Goal: Information Seeking & Learning: Understand process/instructions

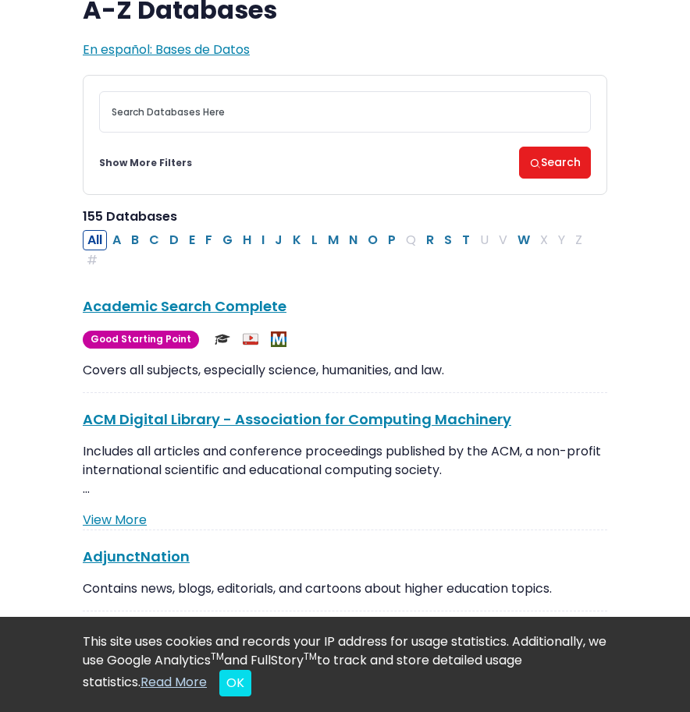
scroll to position [133, 0]
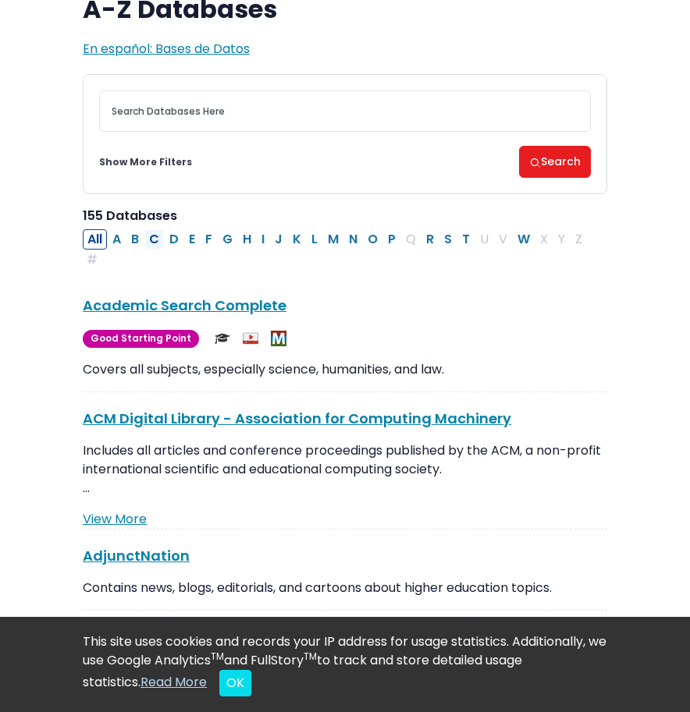
click at [157, 233] on button "C" at bounding box center [153, 239] width 19 height 20
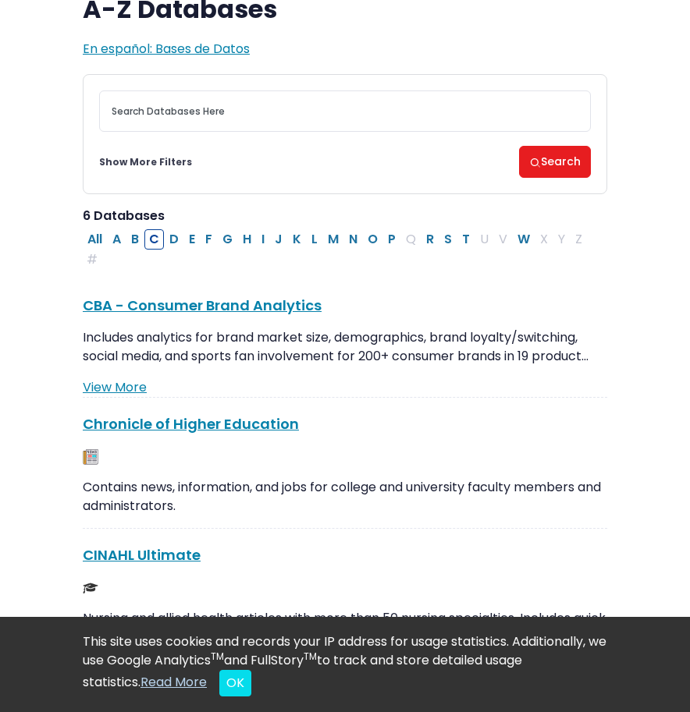
scroll to position [138, 0]
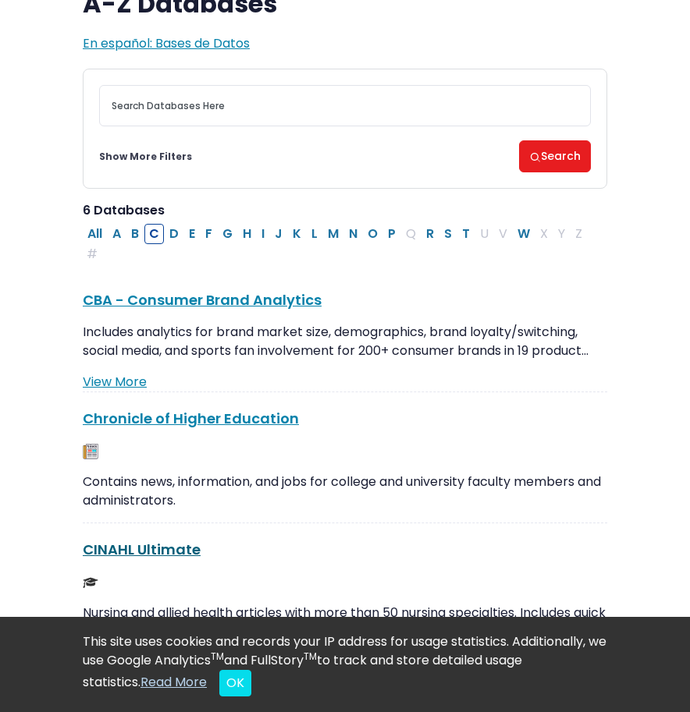
click at [144, 541] on link "CINAHL Ultimate This link opens in a new window" at bounding box center [142, 549] width 118 height 19
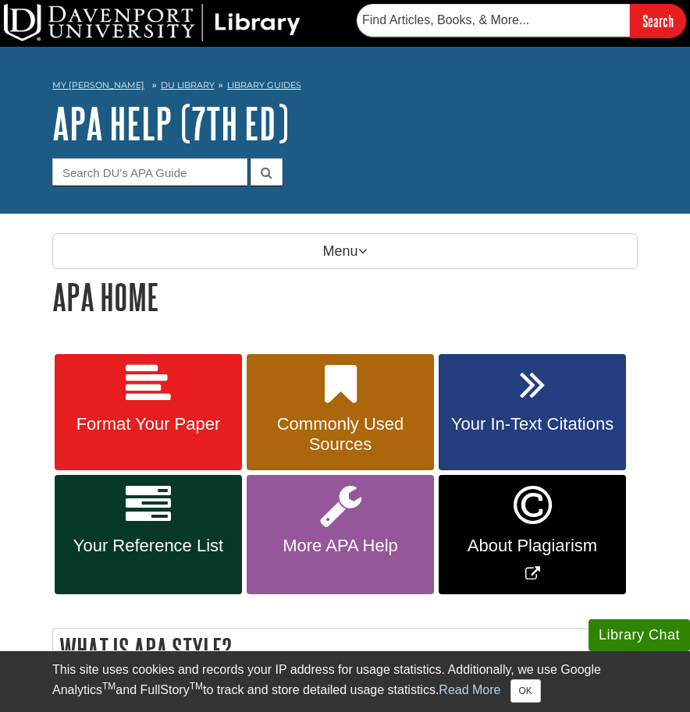
click at [484, 387] on link "Your In-Text Citations" at bounding box center [531, 412] width 187 height 117
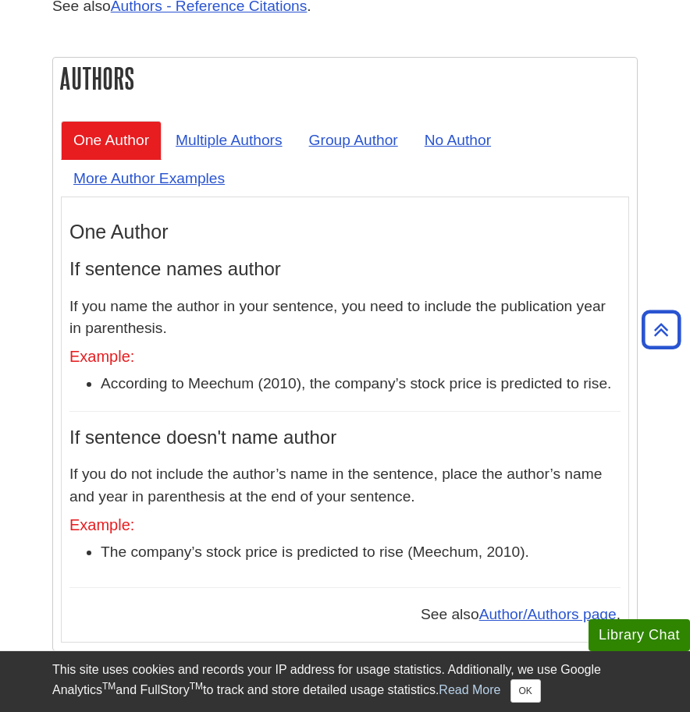
scroll to position [1551, 0]
click at [253, 121] on link "Multiple Authors" at bounding box center [229, 140] width 132 height 38
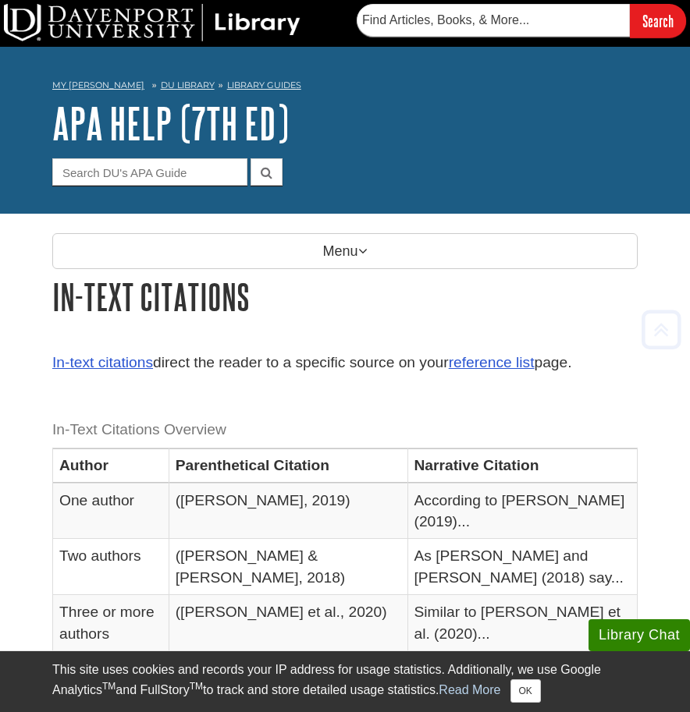
scroll to position [0, 0]
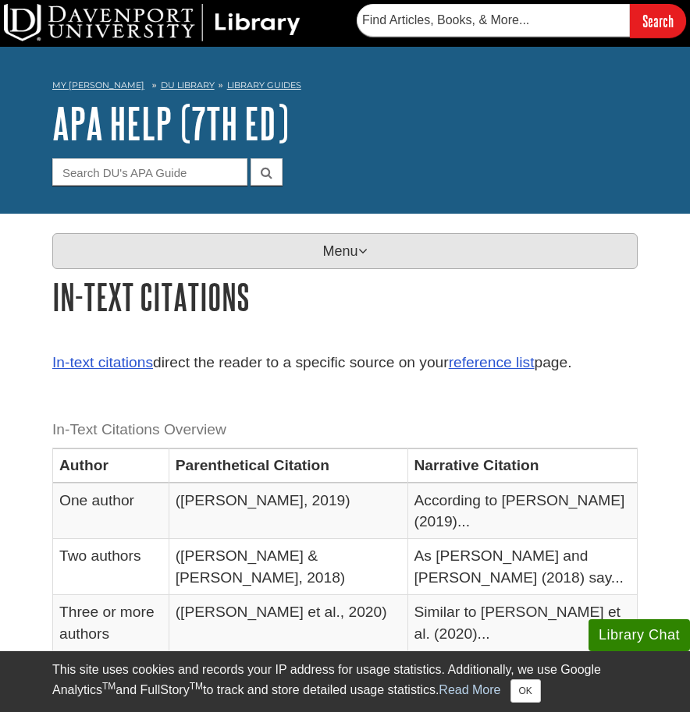
click at [231, 259] on p "Menu" at bounding box center [344, 251] width 585 height 36
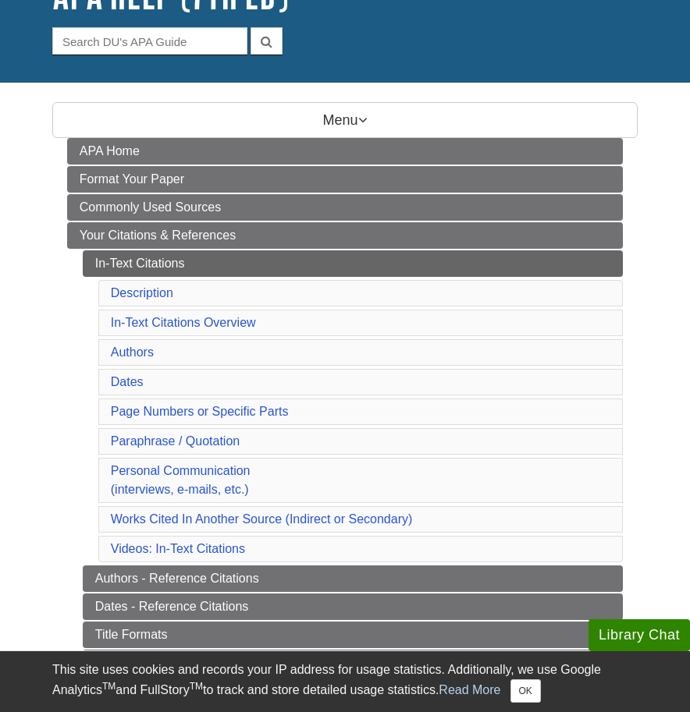
scroll to position [137, 0]
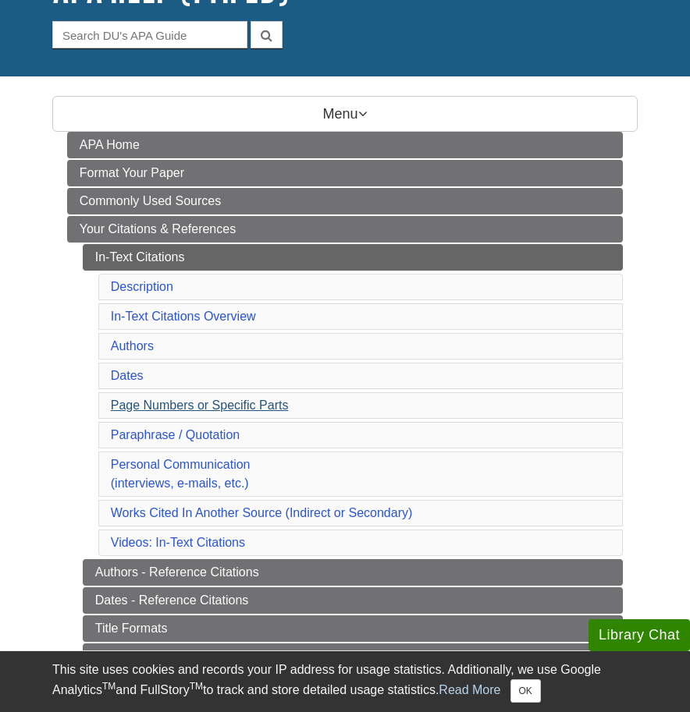
click at [165, 399] on link "Page Numbers or Specific Parts" at bounding box center [200, 405] width 178 height 13
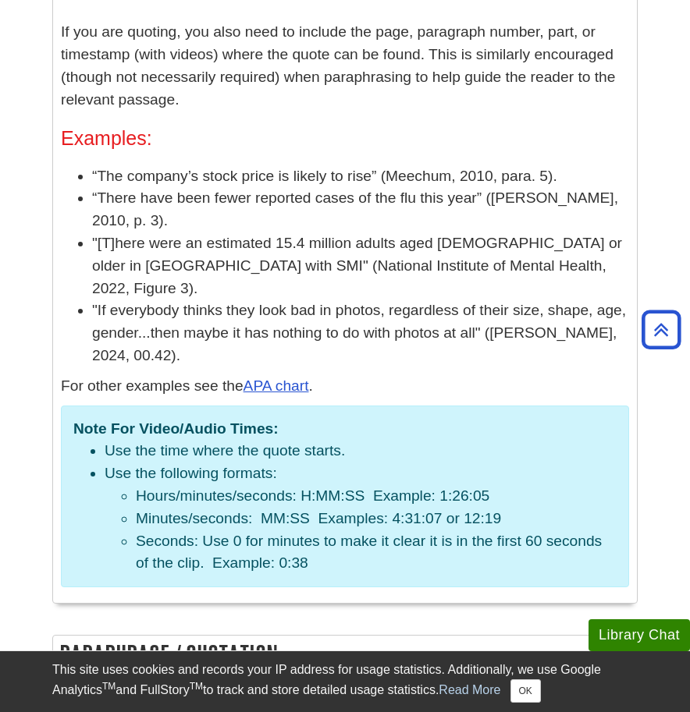
scroll to position [3419, 0]
click at [269, 377] on link "APA chart" at bounding box center [276, 385] width 66 height 16
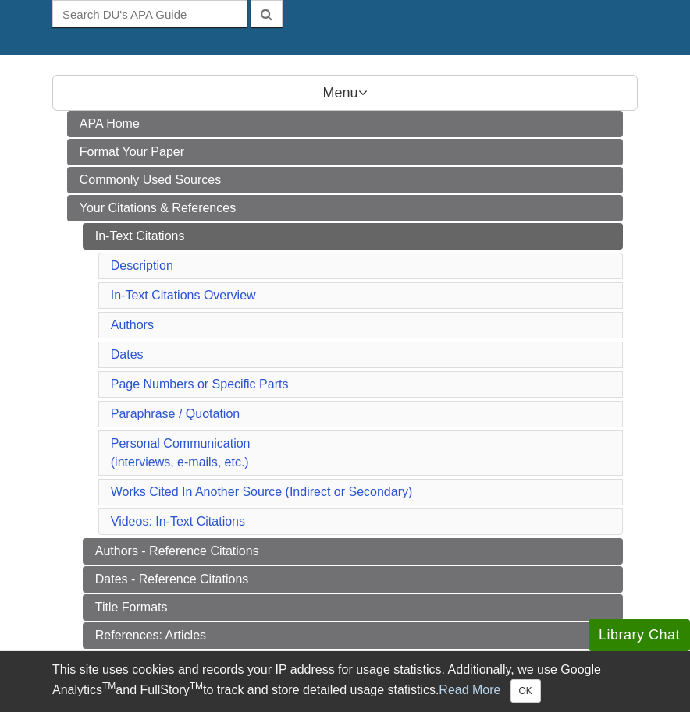
scroll to position [157, 0]
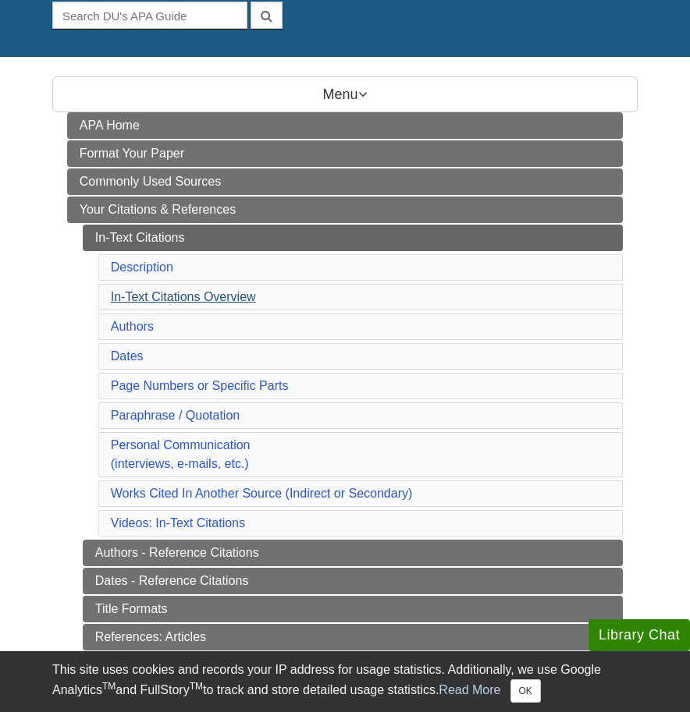
click at [189, 293] on link "In-Text Citations Overview" at bounding box center [183, 296] width 145 height 13
